Goal: Book appointment/travel/reservation

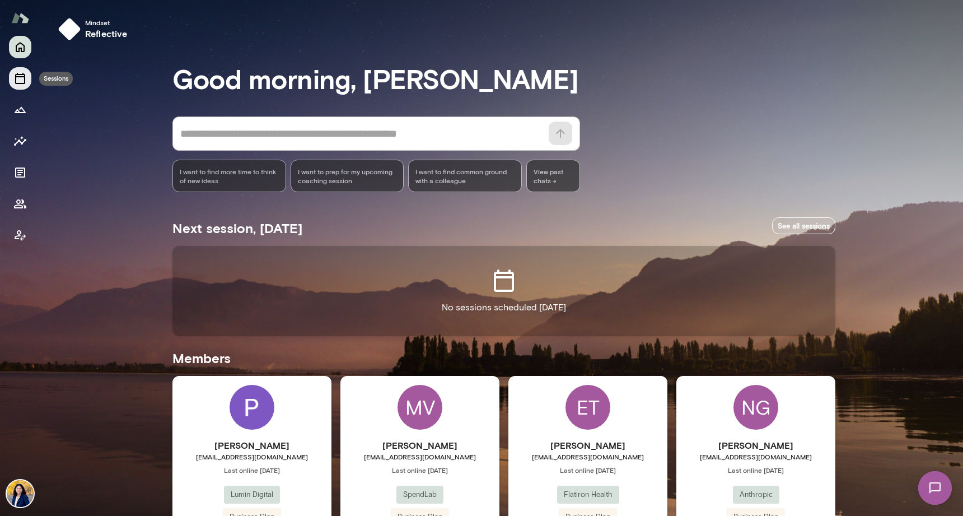
click at [18, 72] on icon "Sessions" at bounding box center [19, 78] width 13 height 13
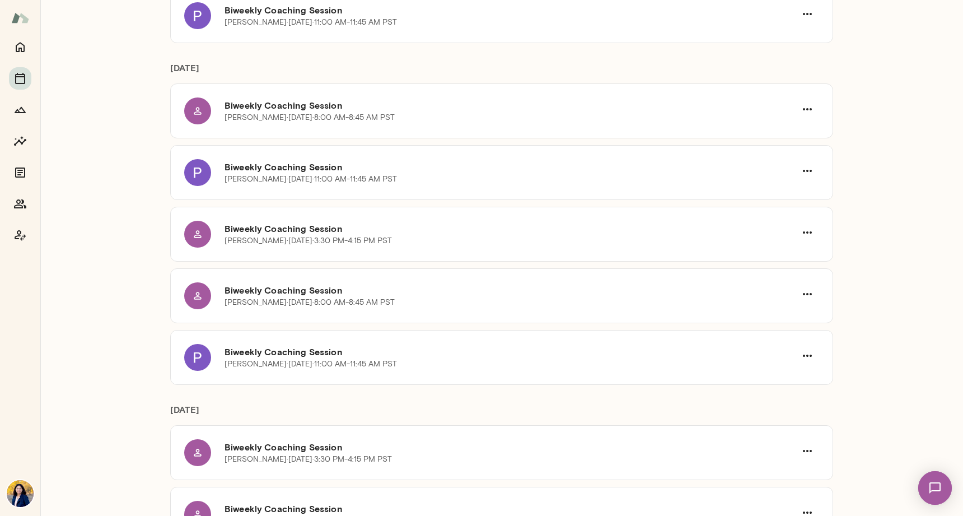
scroll to position [436, 0]
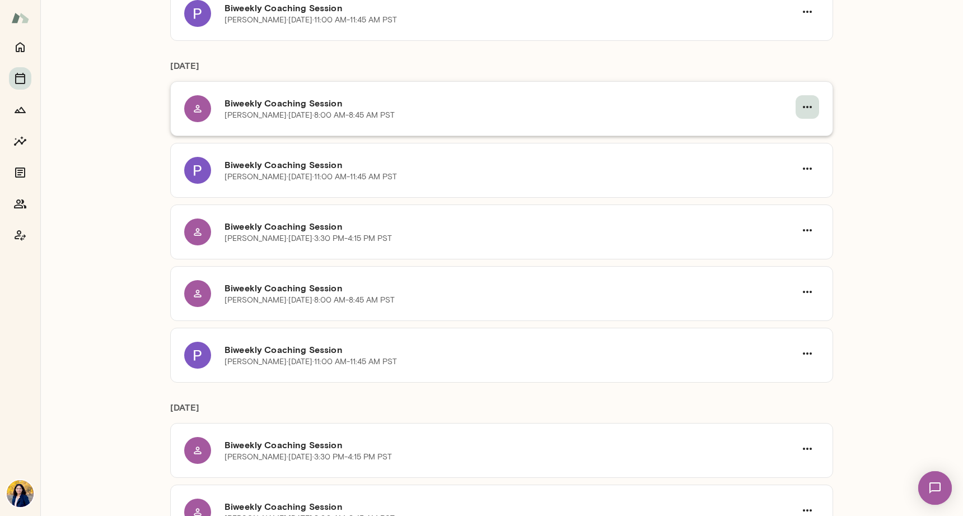
click at [808, 104] on icon "button" at bounding box center [807, 106] width 13 height 13
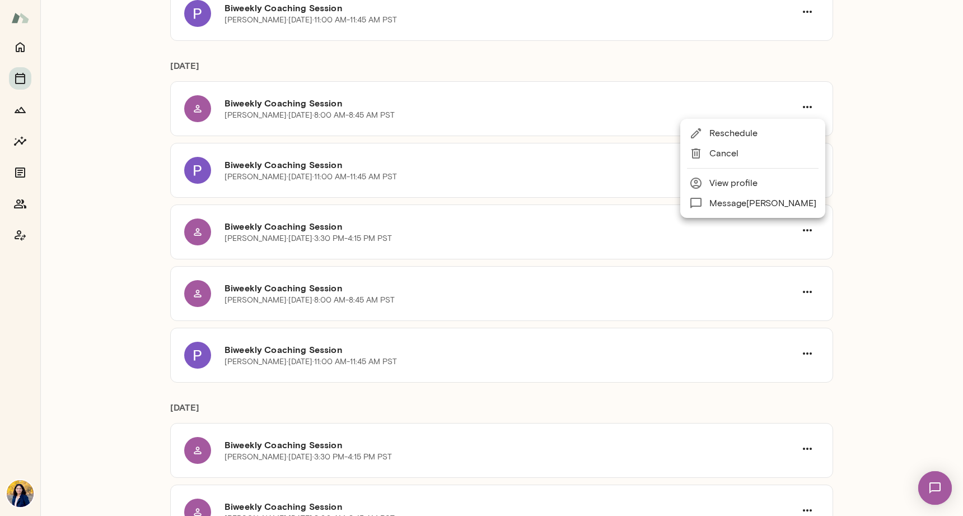
click at [726, 136] on span "Reschedule" at bounding box center [734, 133] width 48 height 11
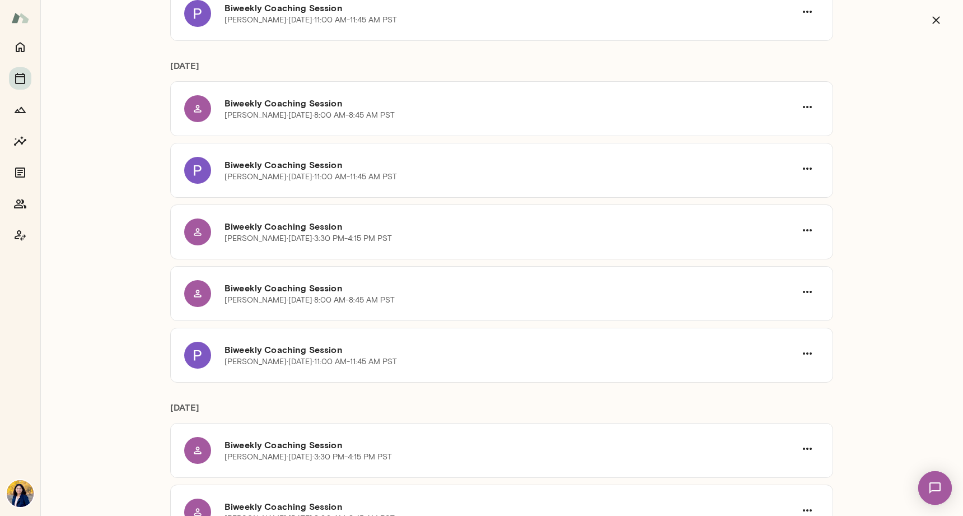
click at [942, 16] on icon "button" at bounding box center [936, 19] width 13 height 13
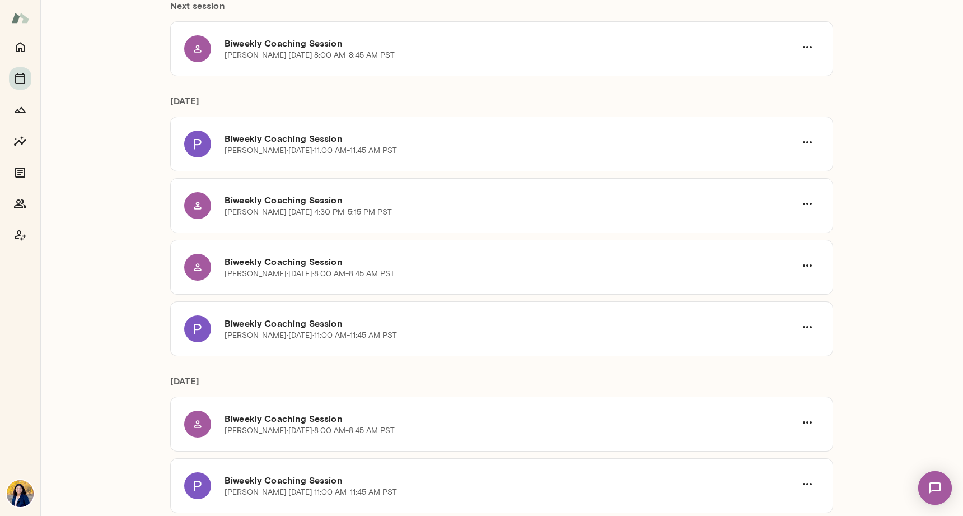
scroll to position [27, 0]
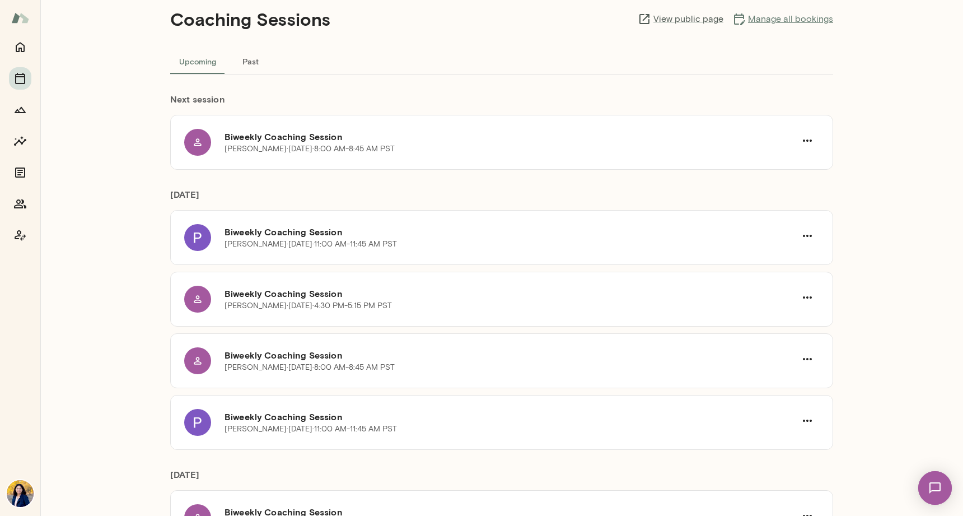
click at [824, 18] on link "Manage all bookings" at bounding box center [783, 18] width 101 height 13
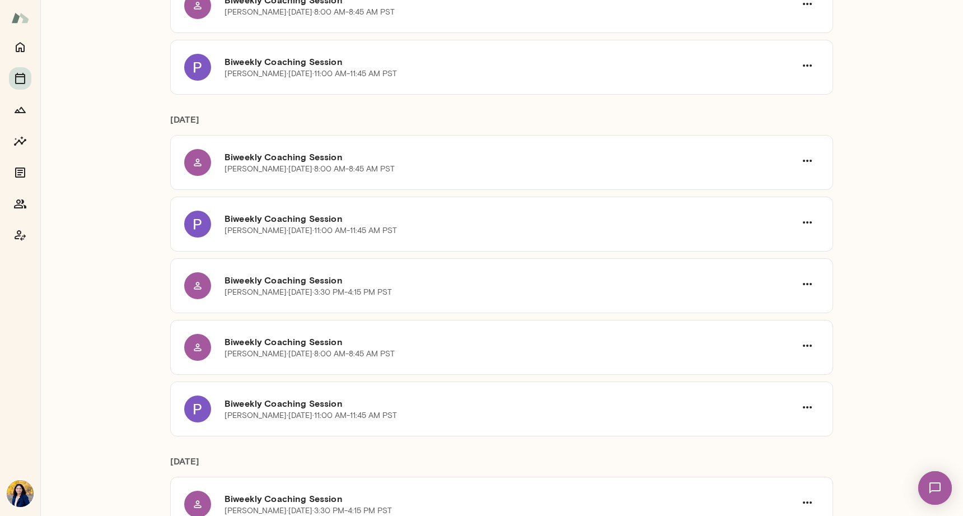
scroll to position [283, 0]
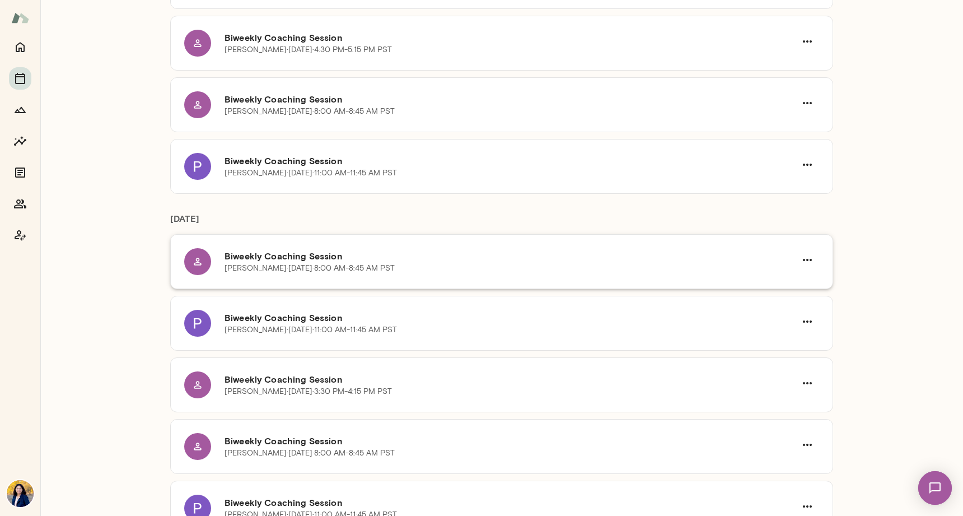
click at [318, 257] on h6 "Biweekly Coaching Session" at bounding box center [510, 255] width 571 height 13
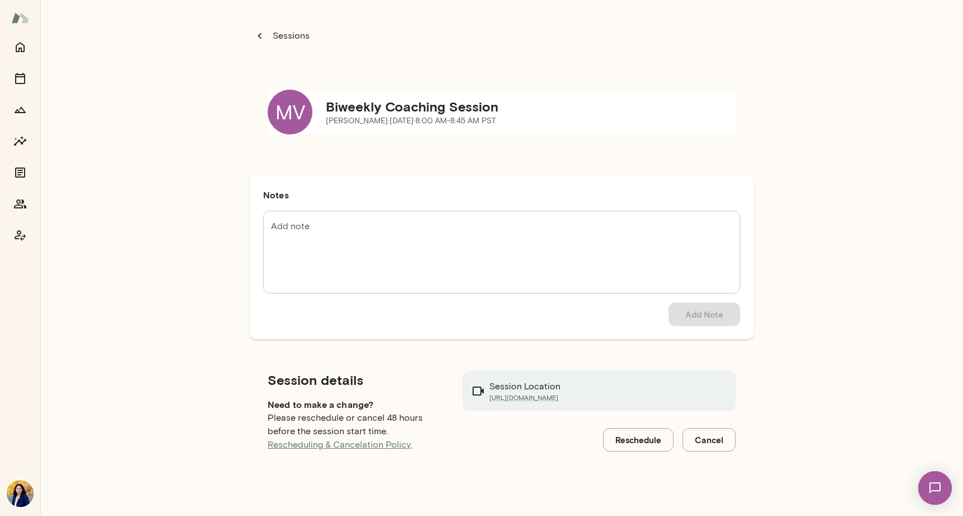
click at [631, 441] on button "Reschedule" at bounding box center [638, 440] width 71 height 24
click at [938, 17] on icon "button" at bounding box center [935, 19] width 7 height 7
